Goal: Transaction & Acquisition: Purchase product/service

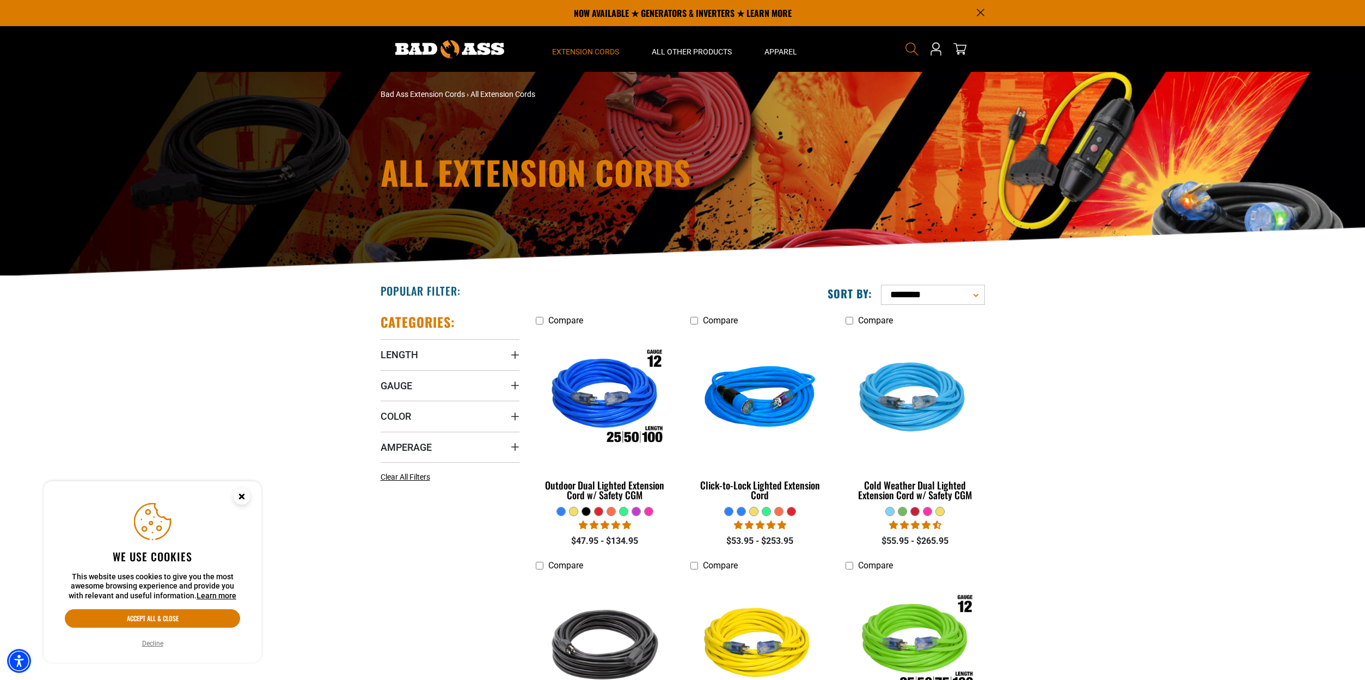
click at [911, 47] on icon "Search" at bounding box center [912, 49] width 14 height 14
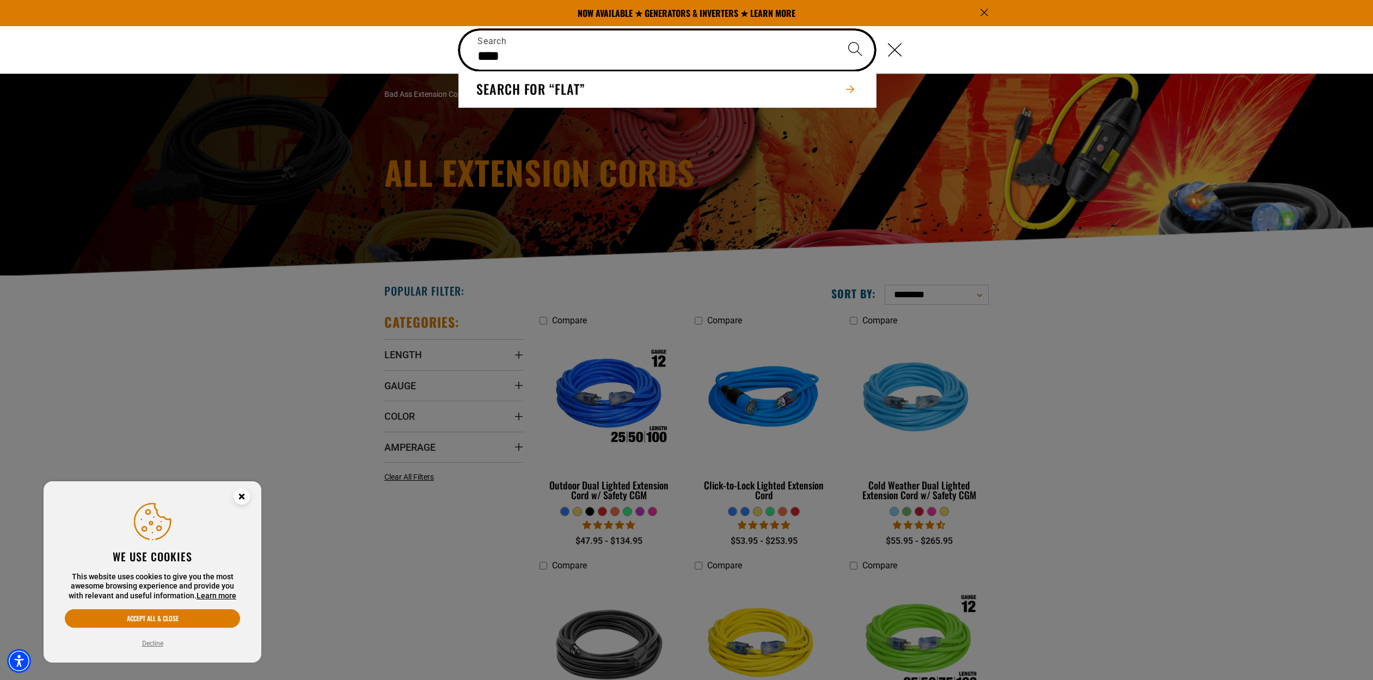
type input "****"
click at [836, 30] on button "Search" at bounding box center [855, 49] width 38 height 38
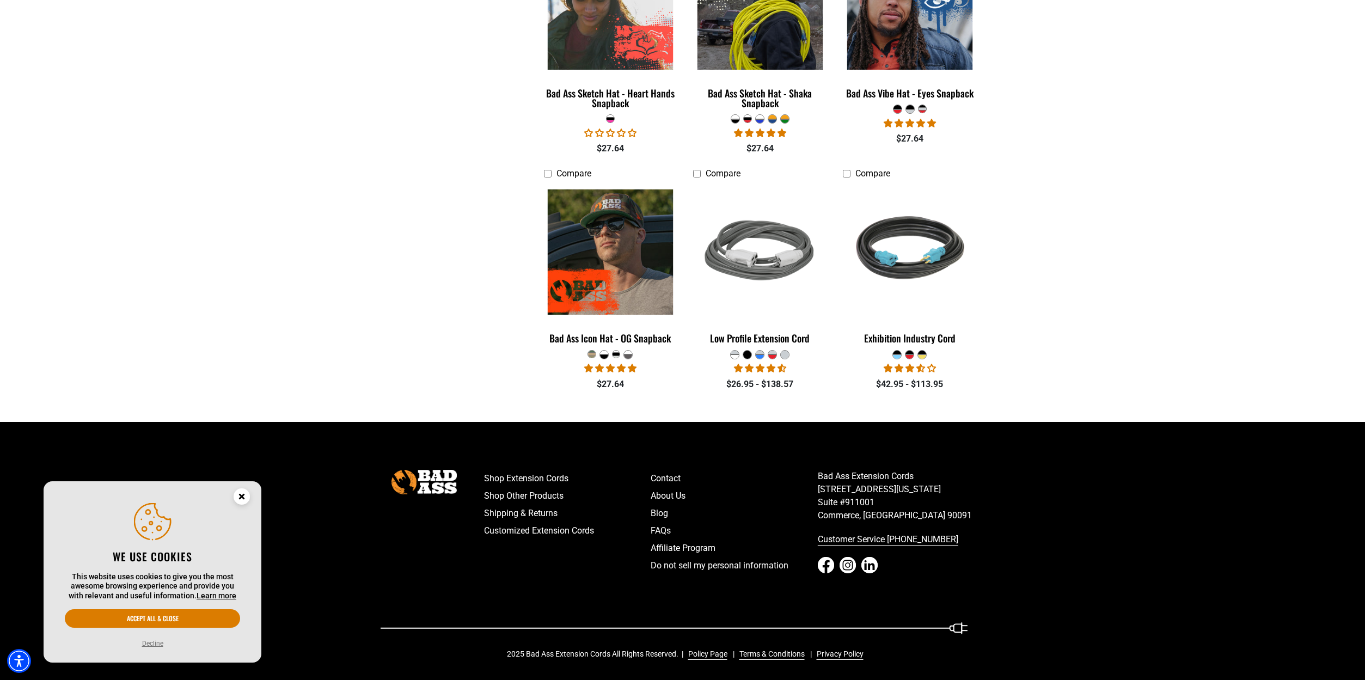
scroll to position [750, 0]
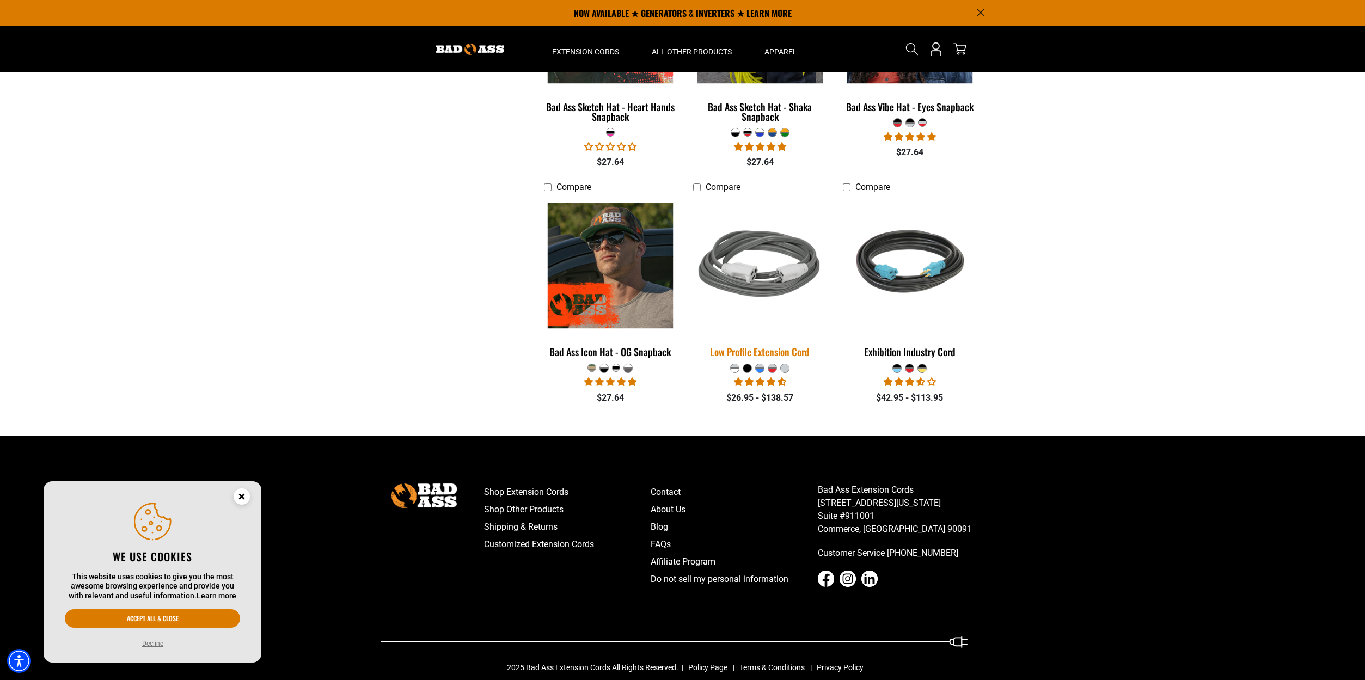
click at [762, 291] on img at bounding box center [760, 265] width 152 height 139
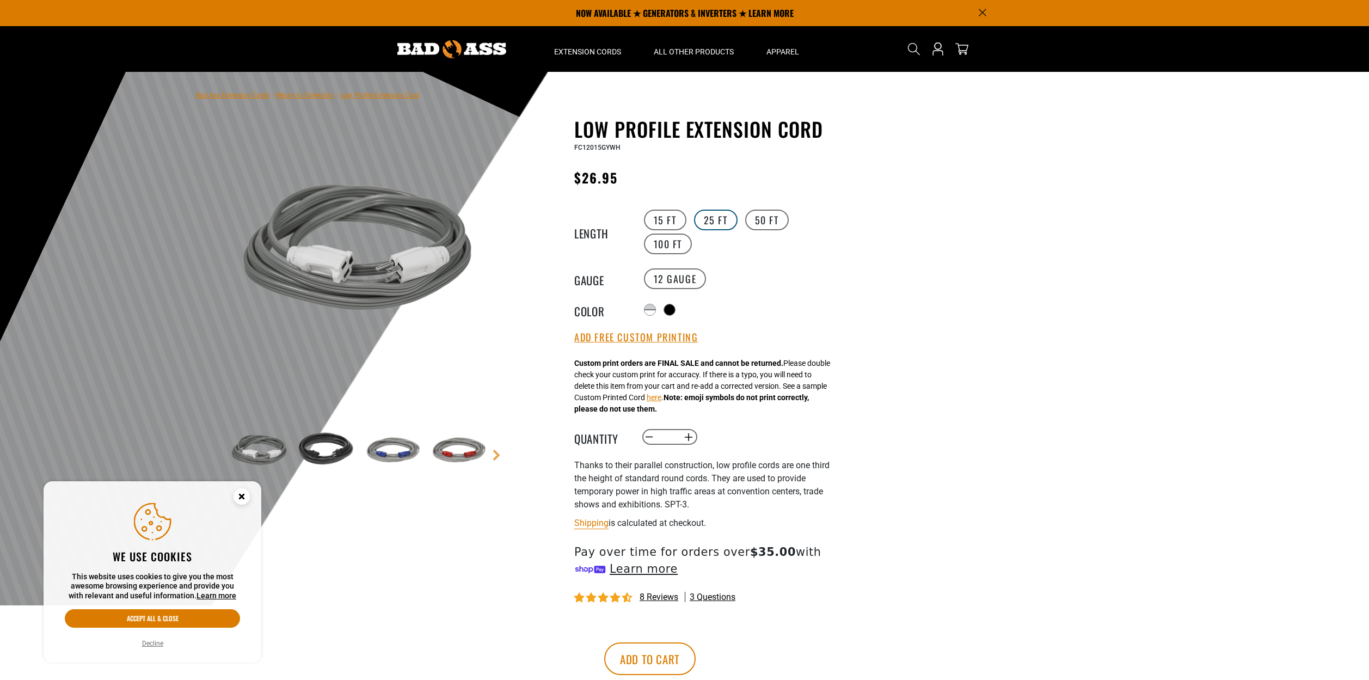
click at [714, 222] on label "25 FT" at bounding box center [716, 220] width 44 height 21
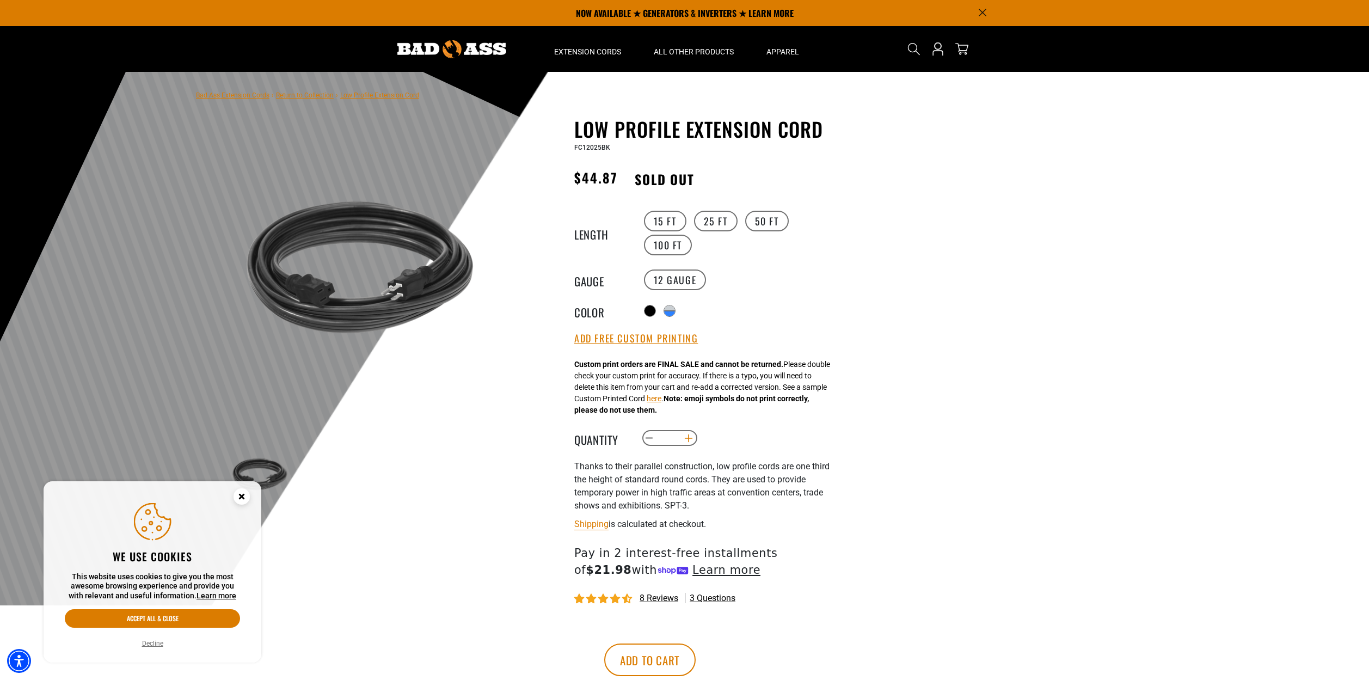
click at [692, 441] on button "Increase quantity for Low Profile Extension Cord" at bounding box center [688, 438] width 17 height 19
drag, startPoint x: 674, startPoint y: 438, endPoint x: 663, endPoint y: 438, distance: 11.4
click at [663, 438] on input "*" at bounding box center [669, 438] width 22 height 19
click at [604, 643] on button "Add to cart" at bounding box center [649, 659] width 91 height 33
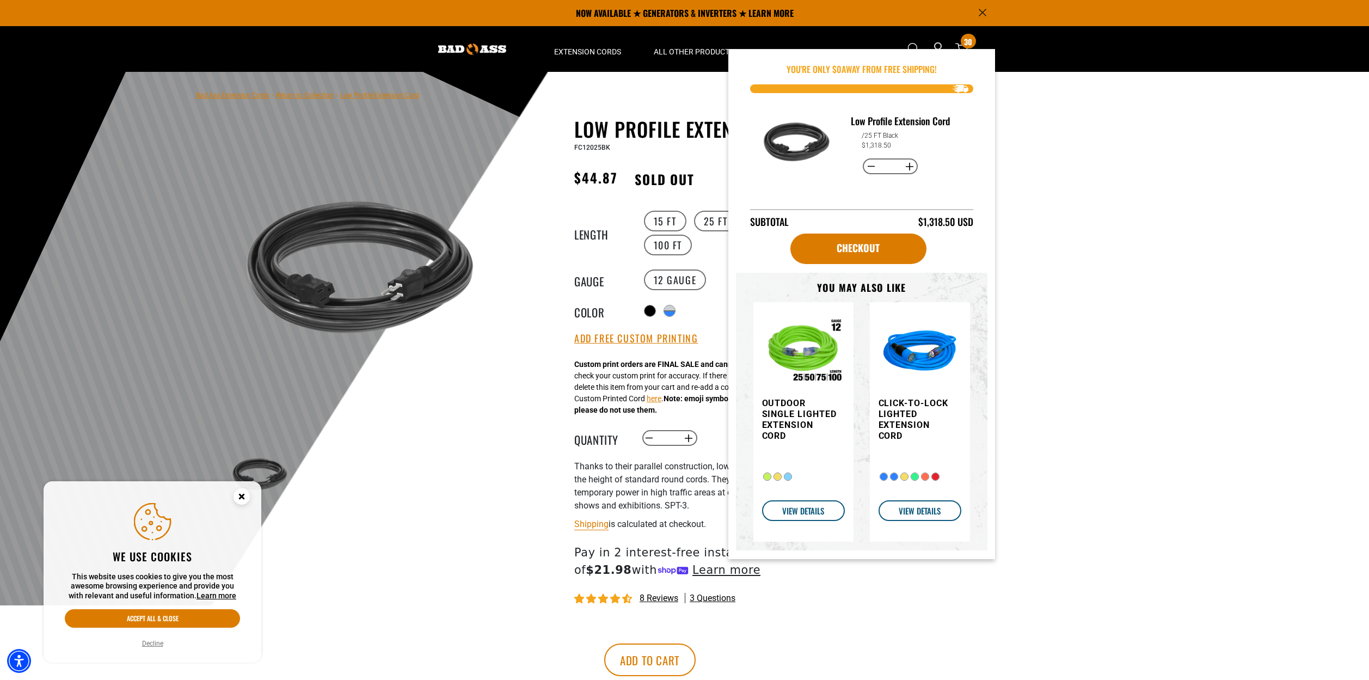
scroll to position [0, 0]
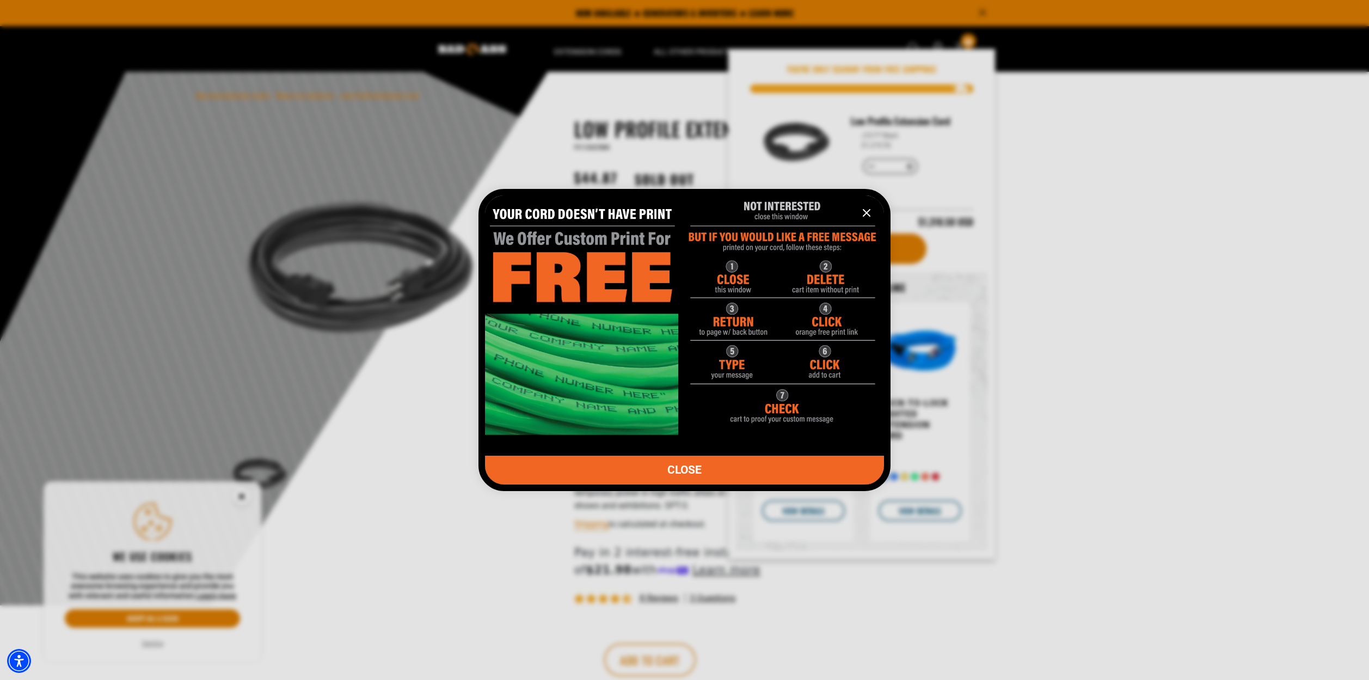
click at [871, 211] on icon "information" at bounding box center [866, 212] width 13 height 13
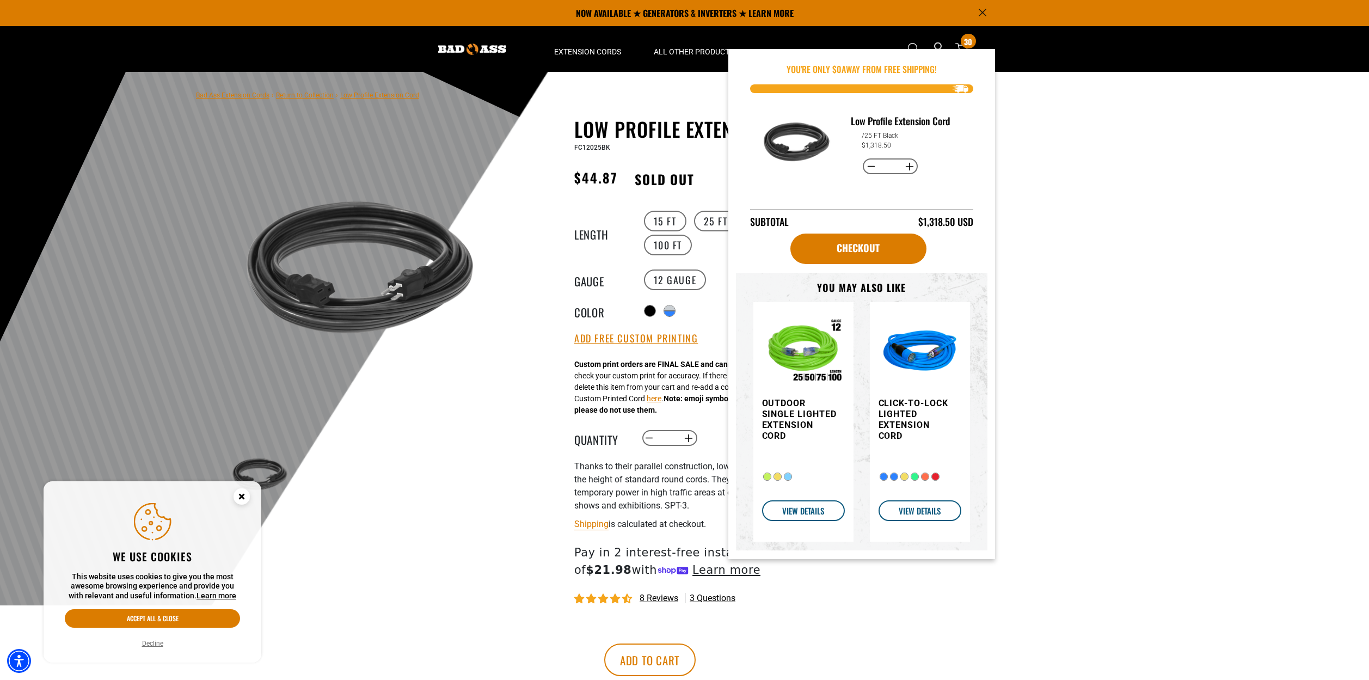
click at [999, 82] on div at bounding box center [684, 338] width 1369 height 533
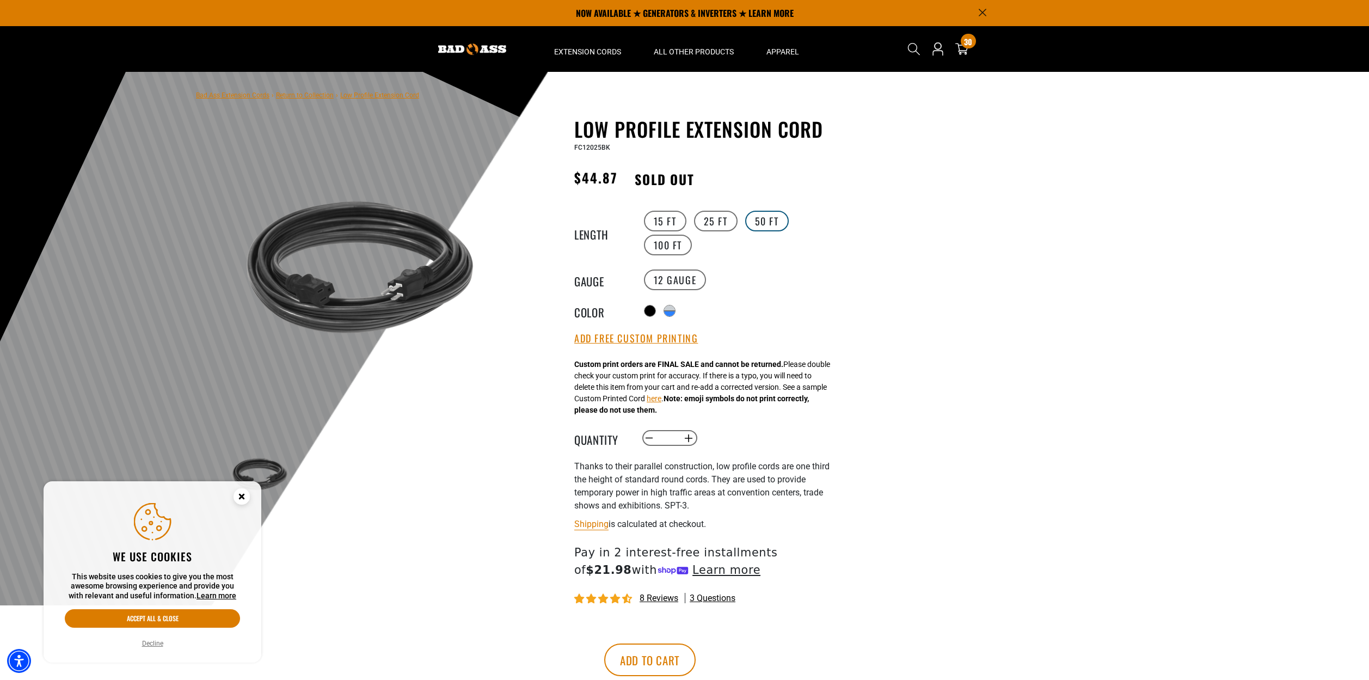
click at [768, 218] on label "50 FT" at bounding box center [767, 221] width 44 height 21
drag, startPoint x: 674, startPoint y: 438, endPoint x: 655, endPoint y: 436, distance: 19.2
click at [655, 436] on quantity-input "Decrease quantity for Low Profile Extension Cord ** Increase quantity for Low P…" at bounding box center [669, 437] width 57 height 19
click at [604, 642] on button "Add to cart" at bounding box center [649, 658] width 91 height 33
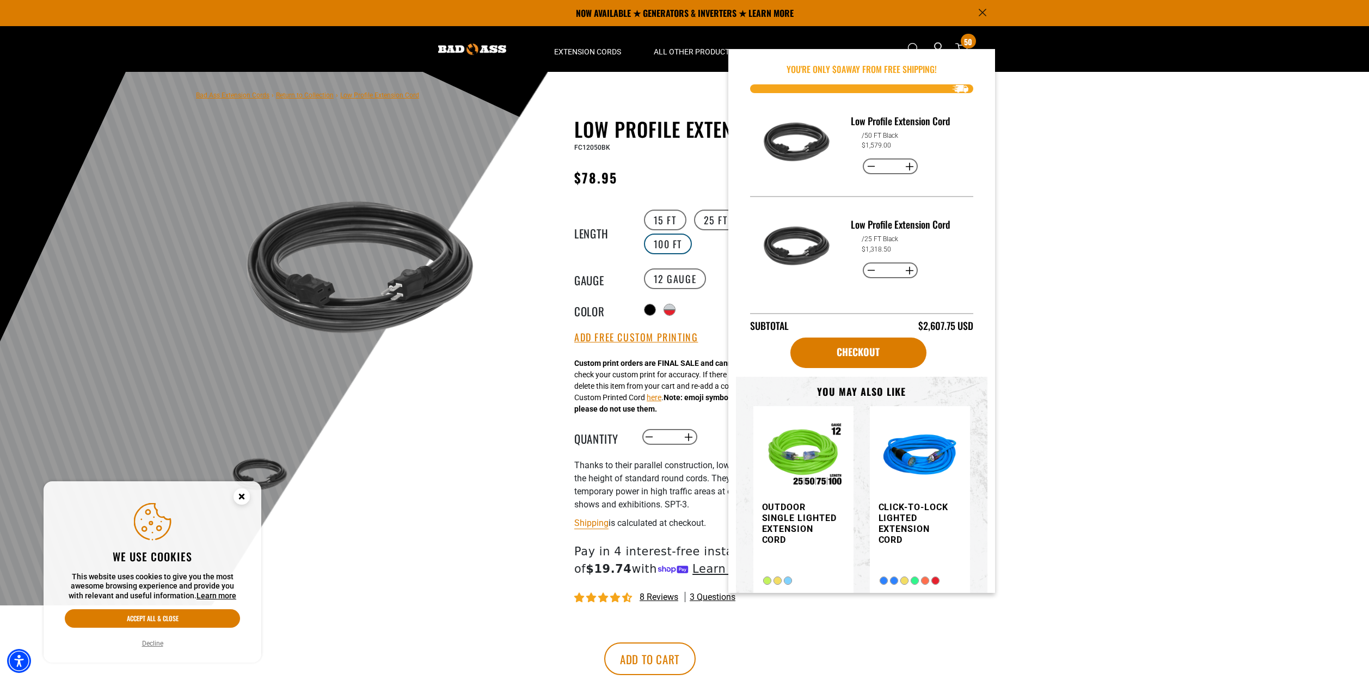
scroll to position [0, 0]
click at [667, 238] on label "100 FT" at bounding box center [668, 244] width 48 height 21
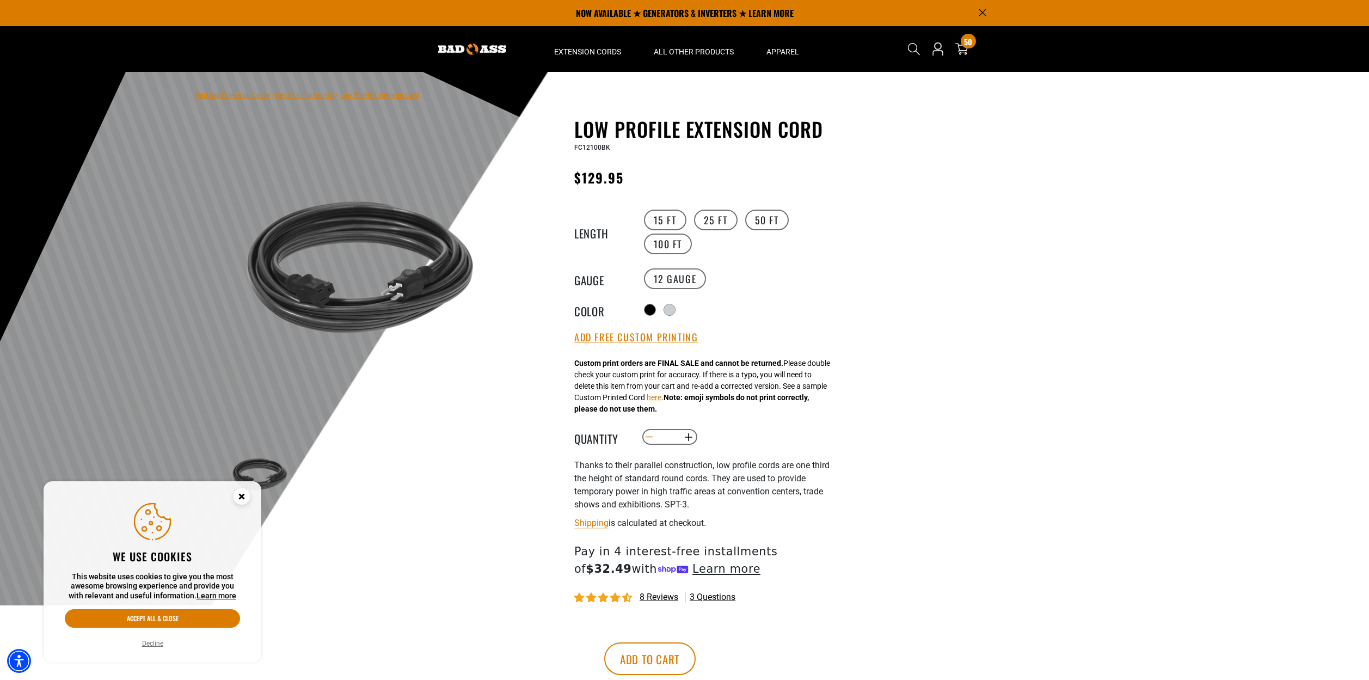
drag, startPoint x: 676, startPoint y: 436, endPoint x: 643, endPoint y: 437, distance: 32.7
click at [643, 437] on quantity-input "Decrease quantity for Low Profile Extension Cord ** Increase quantity for Low P…" at bounding box center [669, 437] width 57 height 19
type input "**"
click at [604, 642] on button "Add to cart" at bounding box center [649, 658] width 91 height 33
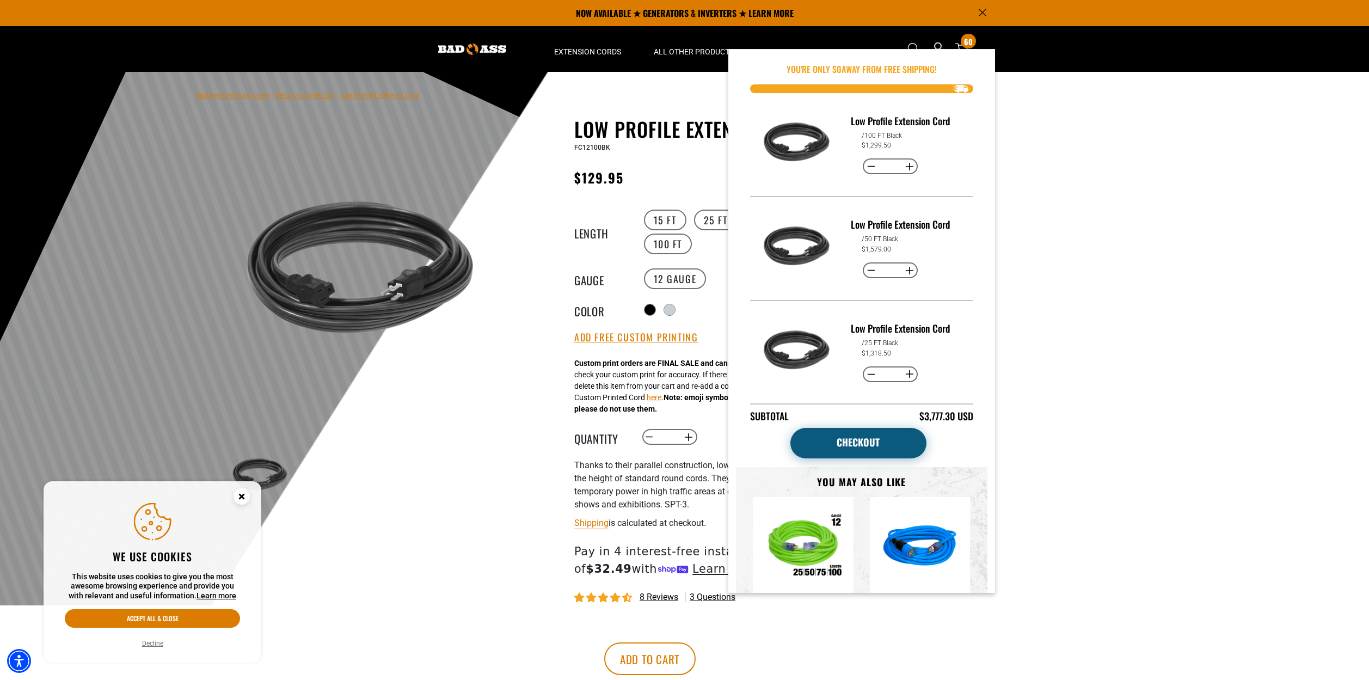
click at [878, 447] on link "Checkout" at bounding box center [858, 443] width 136 height 30
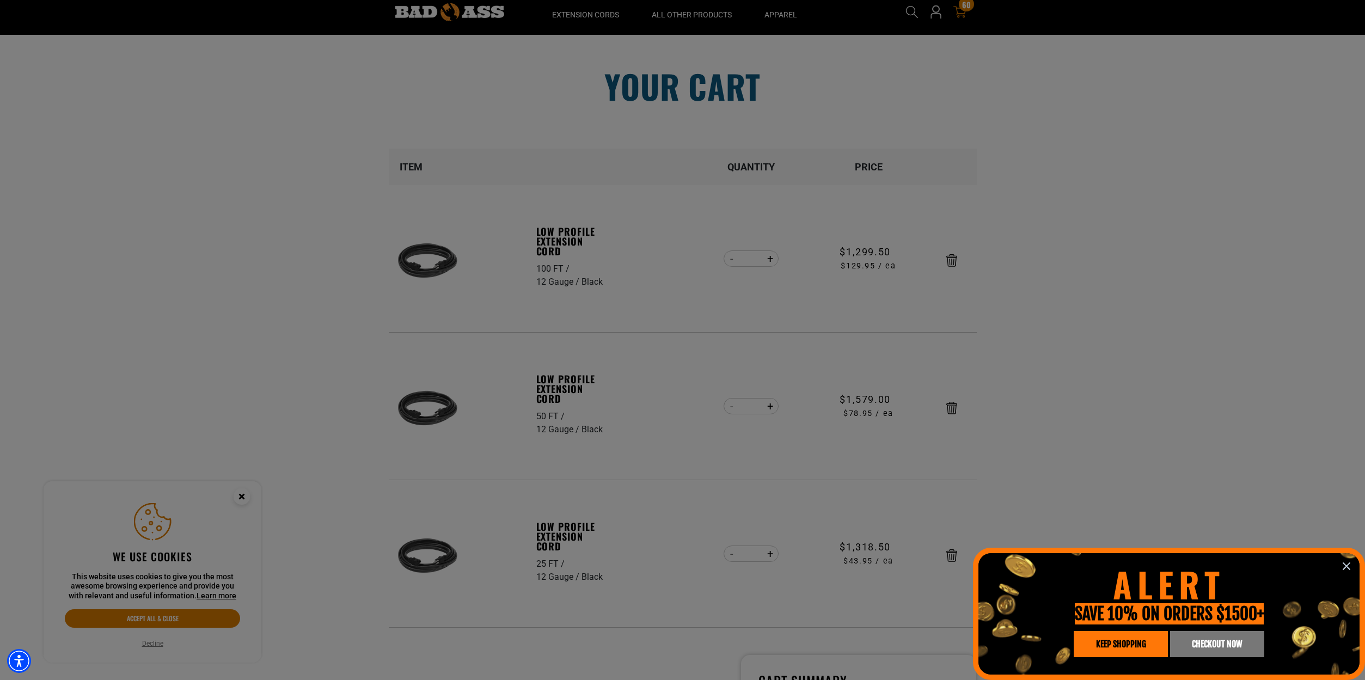
scroll to position [71, 0]
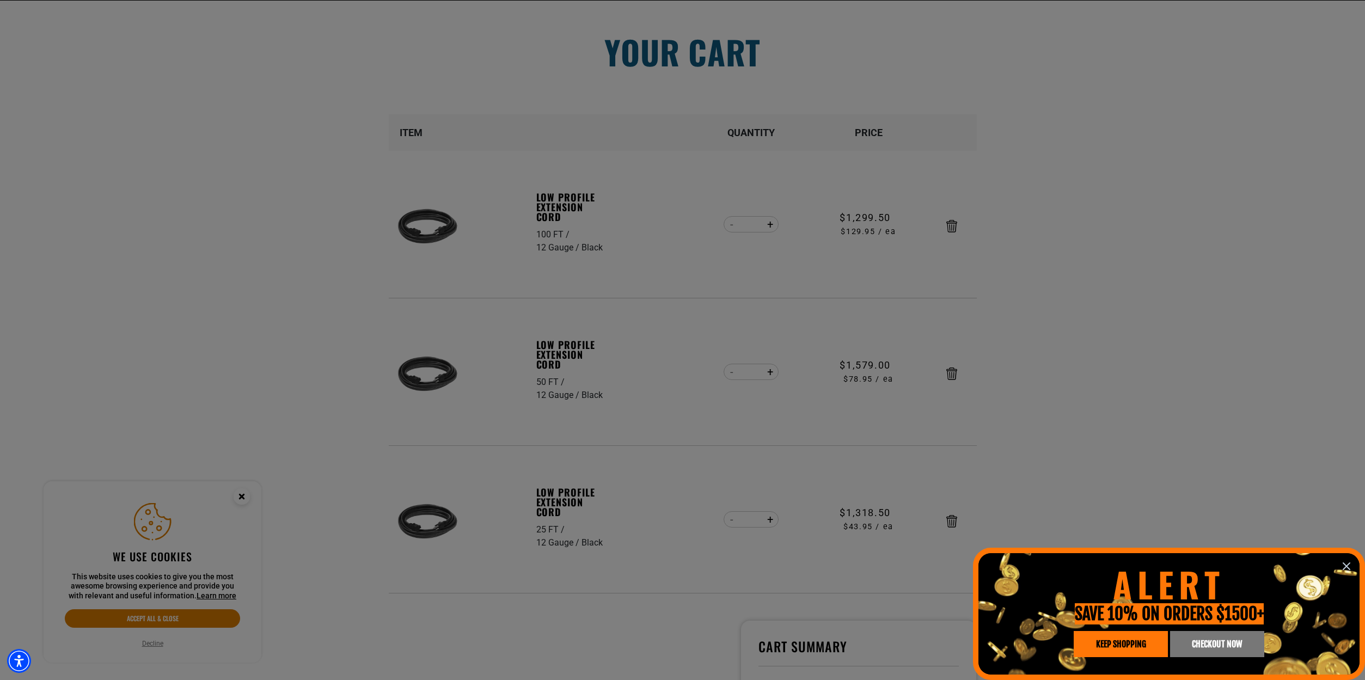
click at [1349, 561] on icon "information" at bounding box center [1346, 566] width 13 height 13
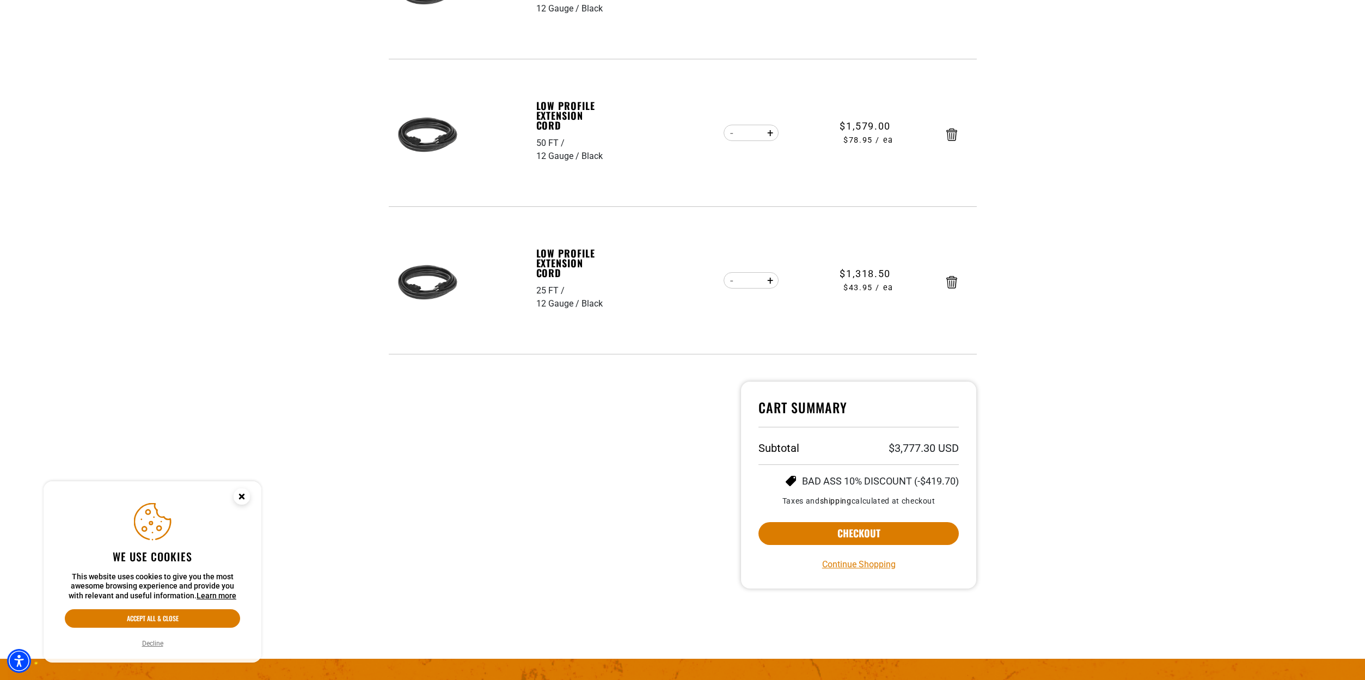
scroll to position [317, 0]
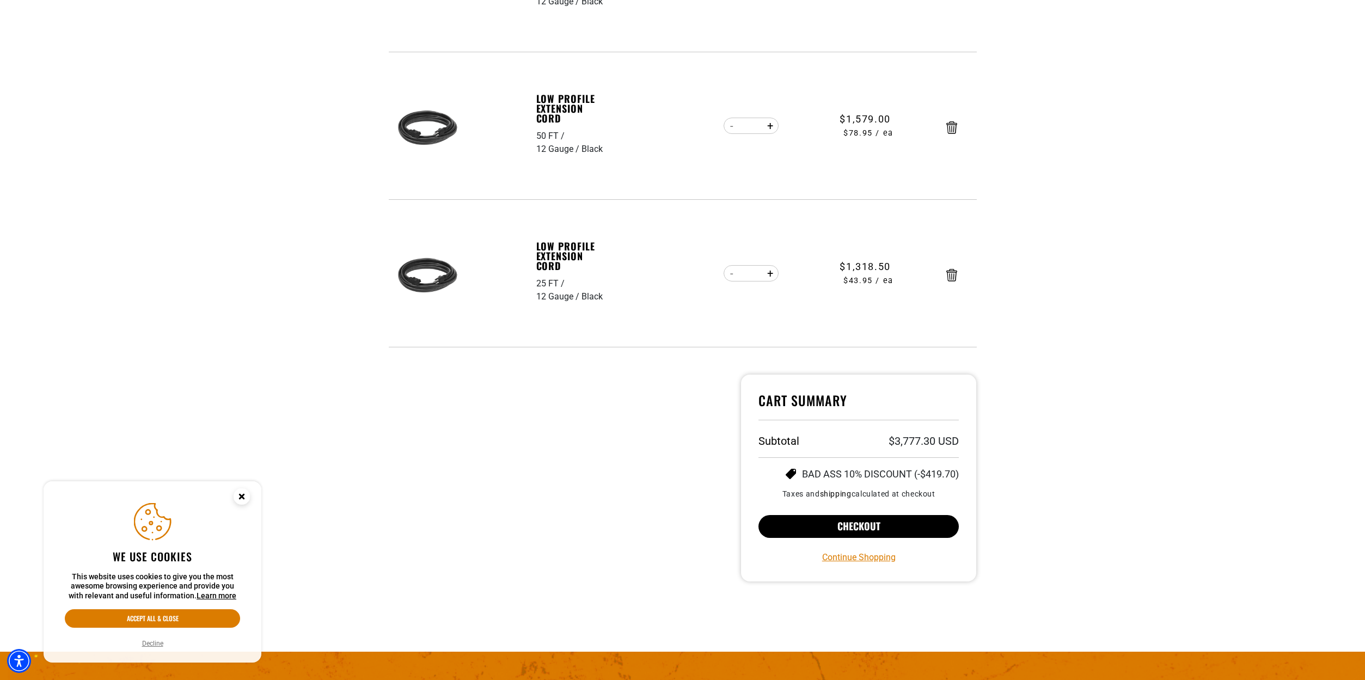
click at [848, 522] on button "Checkout" at bounding box center [858, 526] width 201 height 23
